Goal: Task Accomplishment & Management: Manage account settings

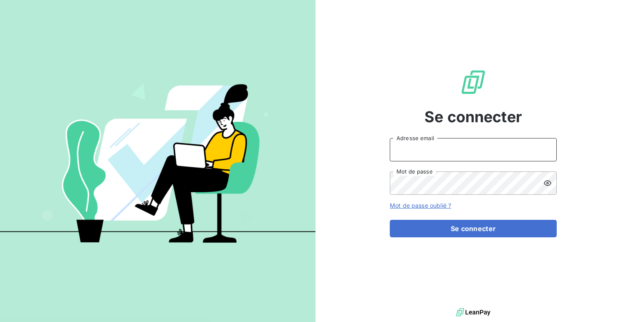
click at [445, 145] on input "Adresse email" at bounding box center [473, 149] width 167 height 23
type input "admin@euroexpo"
click at [390, 220] on button "Se connecter" at bounding box center [473, 229] width 167 height 18
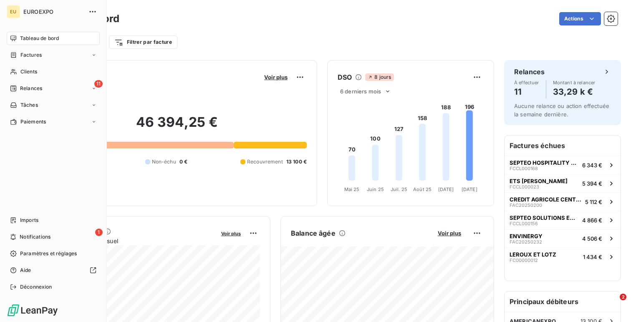
click at [20, 290] on span "Déconnexion" at bounding box center [36, 287] width 32 height 8
